Goal: Task Accomplishment & Management: Manage account settings

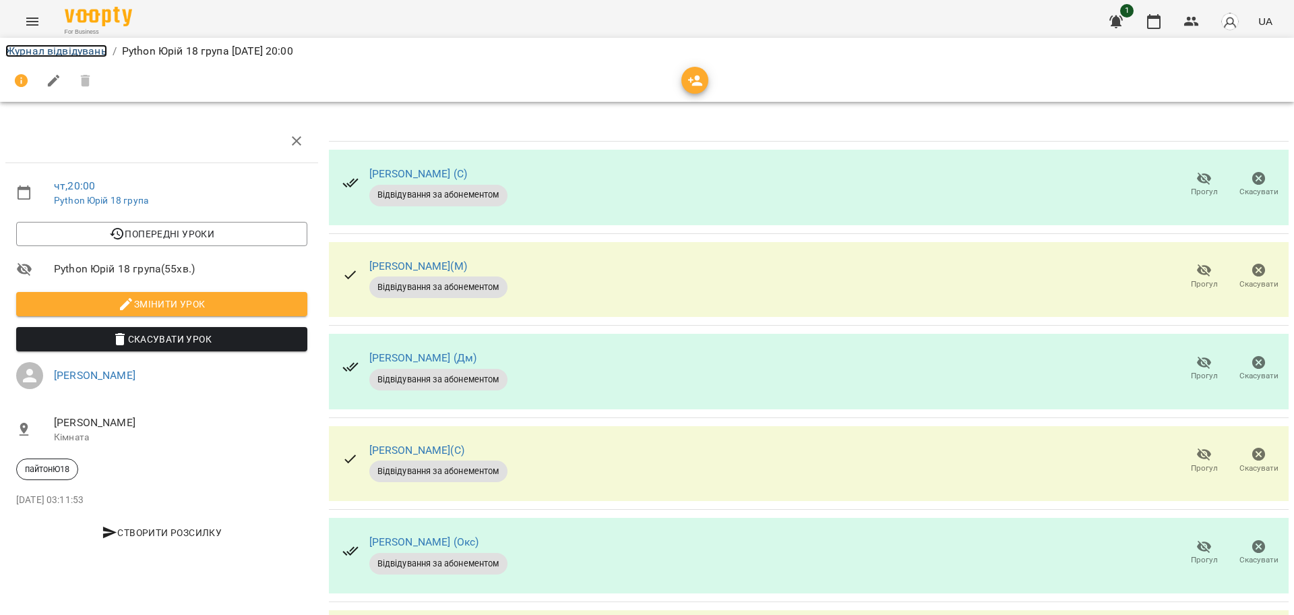
click at [84, 53] on link "Журнал відвідувань" at bounding box center [56, 50] width 102 height 13
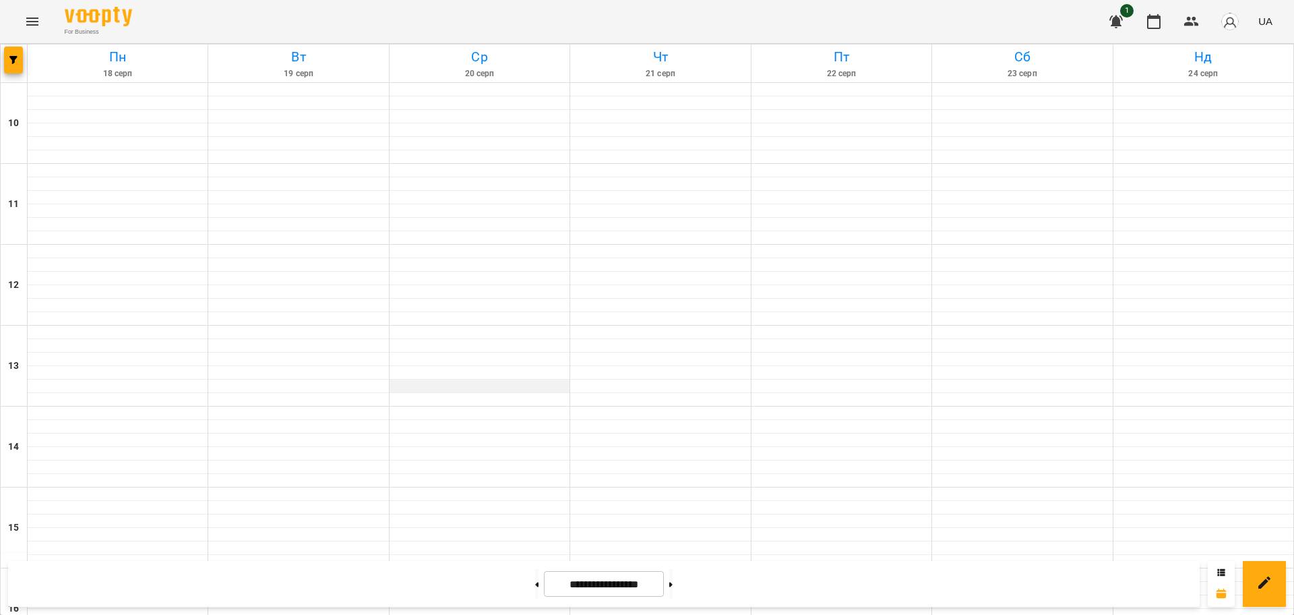
scroll to position [580, 0]
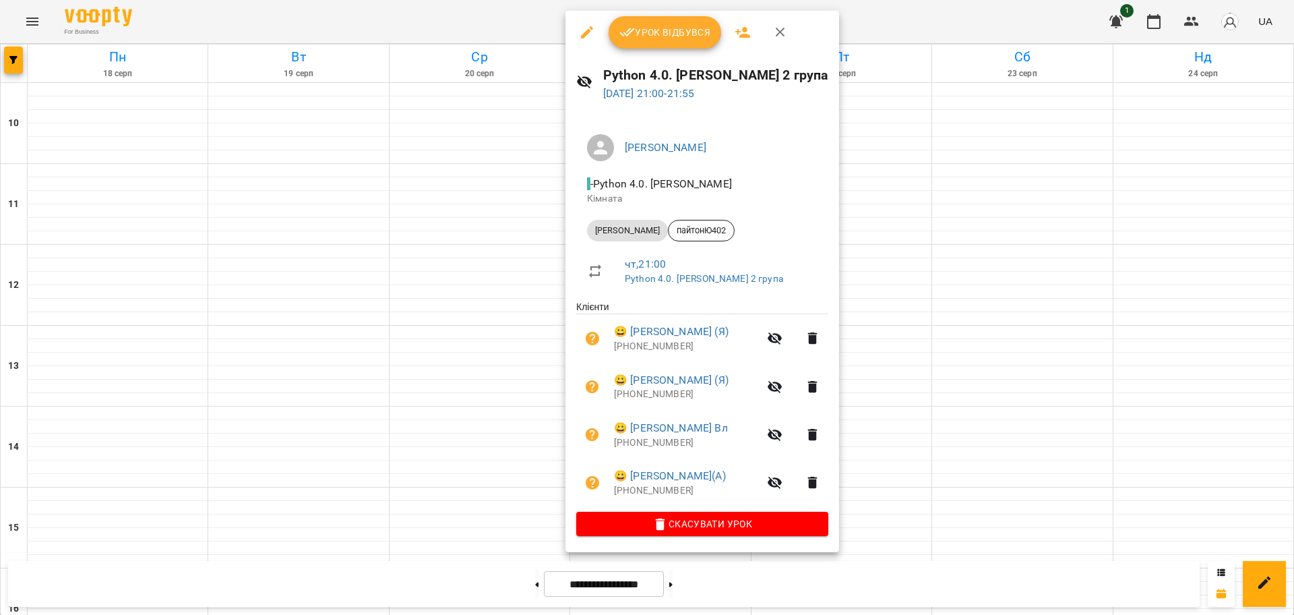
click at [658, 36] on span "Урок відбувся" at bounding box center [666, 32] width 92 height 16
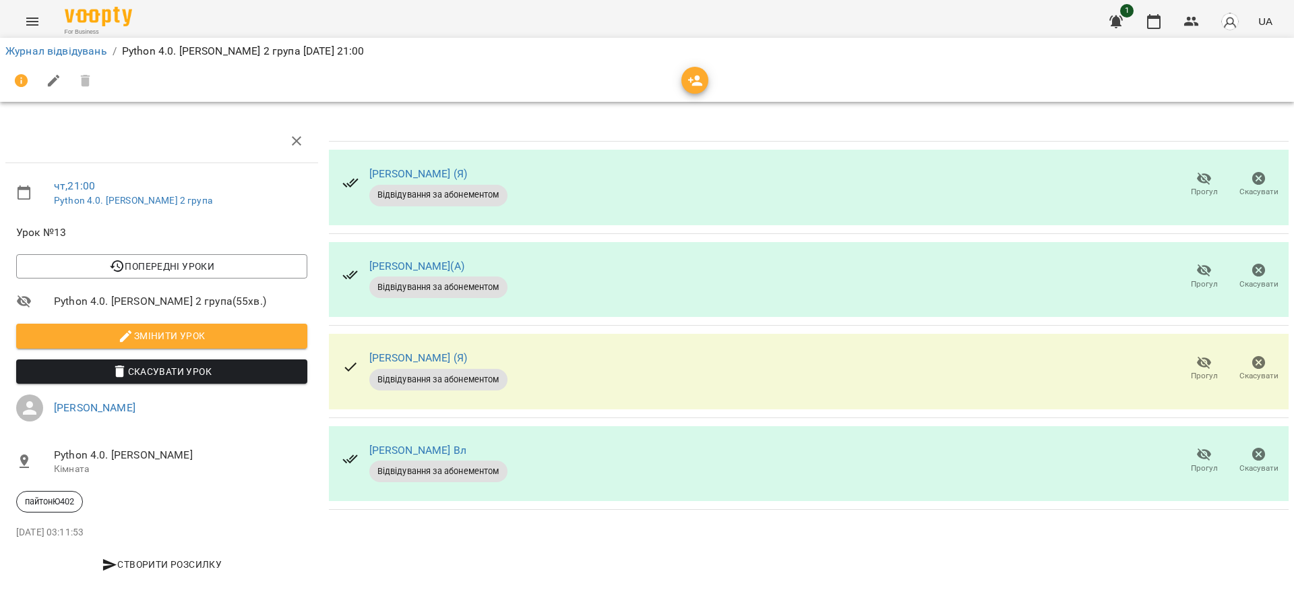
click at [1199, 450] on icon "button" at bounding box center [1205, 454] width 16 height 16
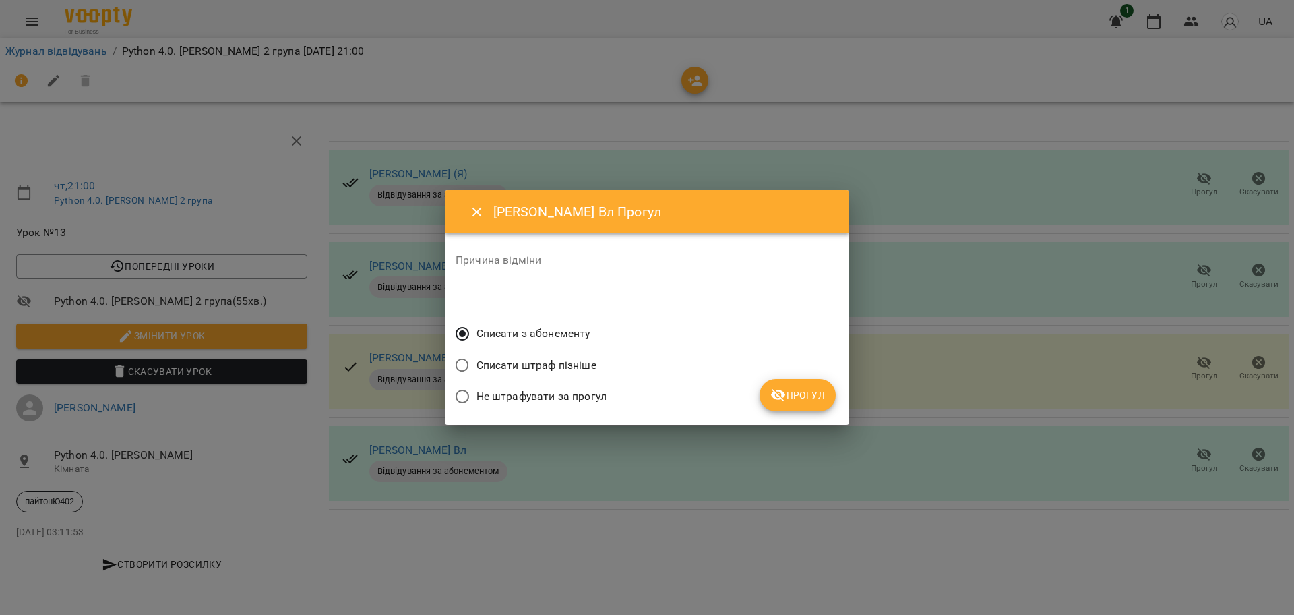
click at [811, 405] on button "Прогул" at bounding box center [798, 395] width 76 height 32
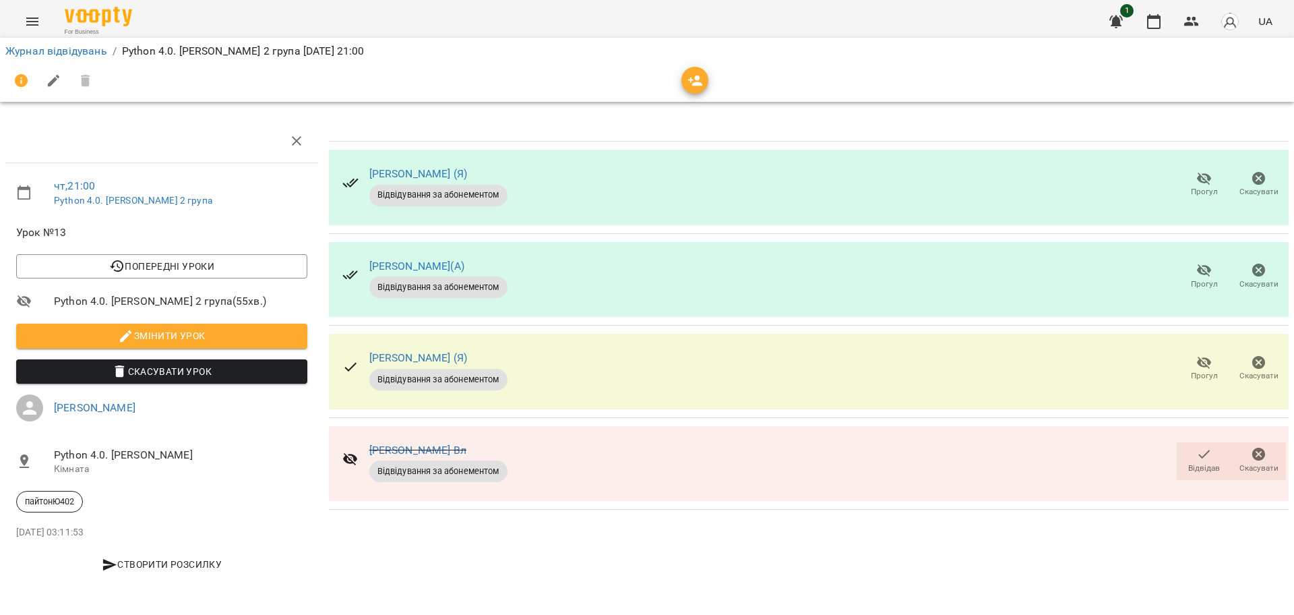
click at [566, 540] on div "[PERSON_NAME] (Я) Відвідування за абонементом Прогул Скасувати [PERSON_NAME](А)…" at bounding box center [809, 353] width 971 height 479
